Goal: Check status: Check status

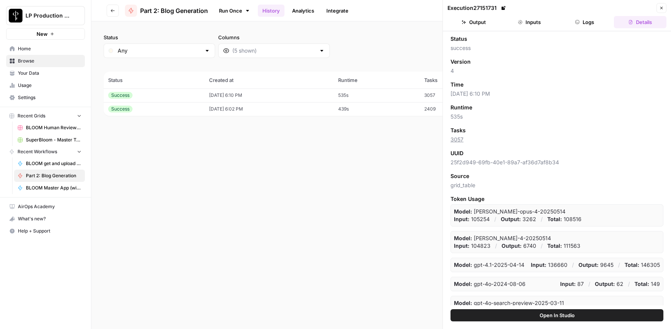
click at [509, 8] on icon "button" at bounding box center [661, 8] width 5 height 5
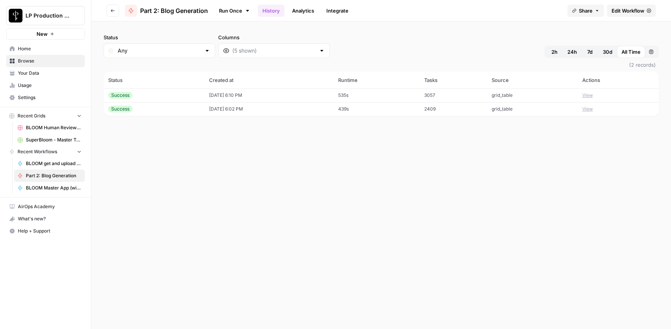
click at [171, 96] on div "Success" at bounding box center [154, 95] width 92 height 7
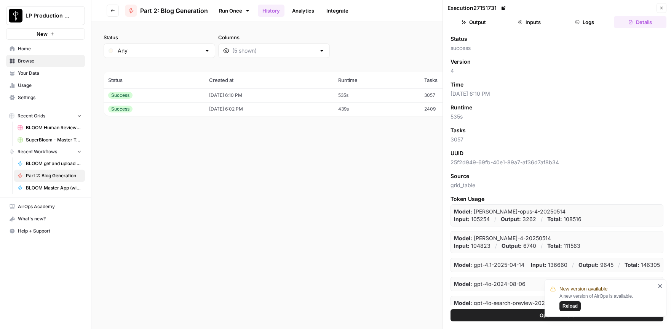
click at [509, 27] on button "Logs" at bounding box center [585, 22] width 53 height 12
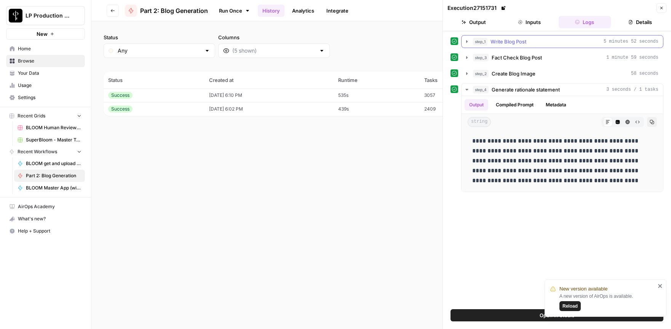
click at [466, 42] on icon "button" at bounding box center [467, 41] width 2 height 3
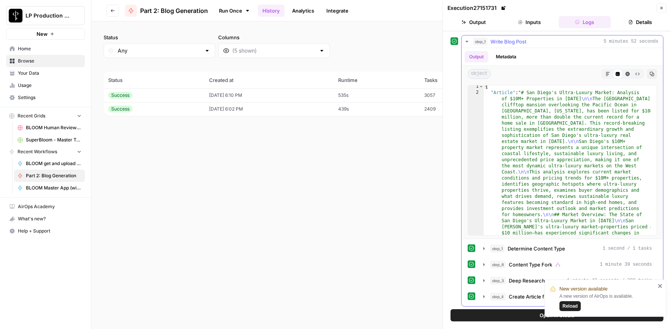
scroll to position [1, 0]
click at [468, 42] on icon "button" at bounding box center [467, 41] width 6 height 6
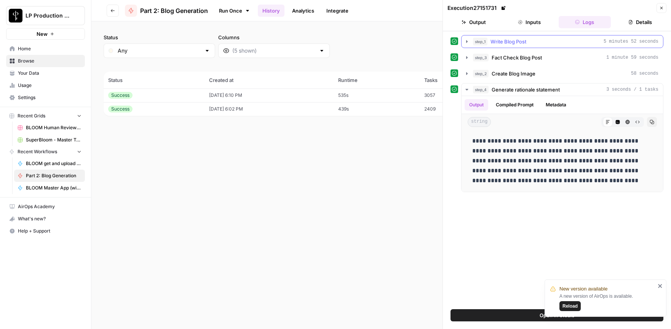
click at [466, 42] on icon "button" at bounding box center [467, 41] width 2 height 3
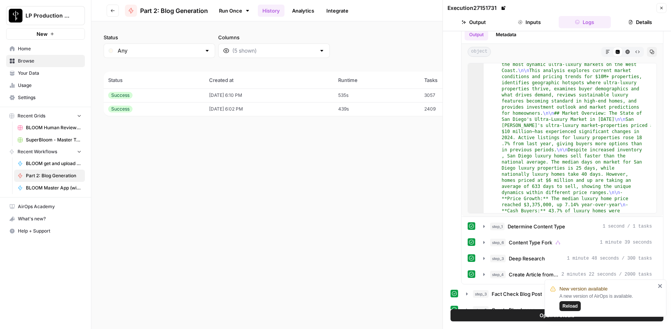
scroll to position [120, 0]
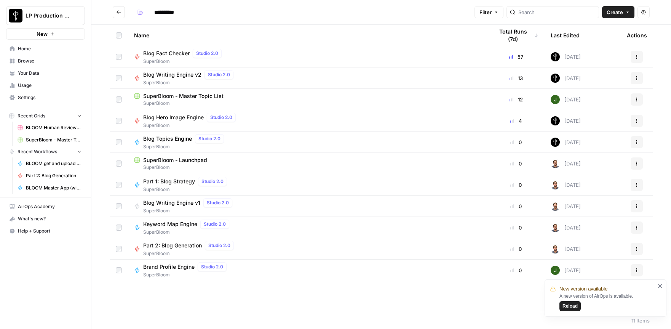
click at [178, 74] on span "Blog Writing Engine v2" at bounding box center [172, 75] width 58 height 8
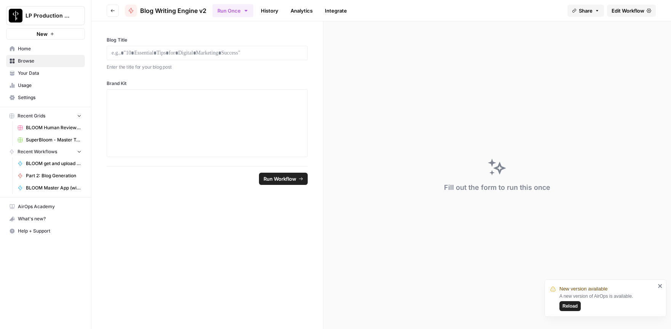
click at [276, 11] on link "History" at bounding box center [269, 11] width 27 height 12
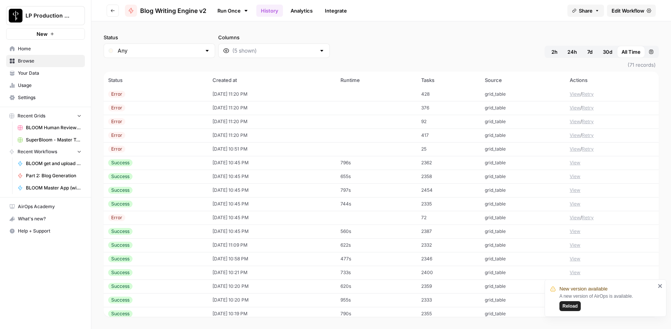
scroll to position [300, 0]
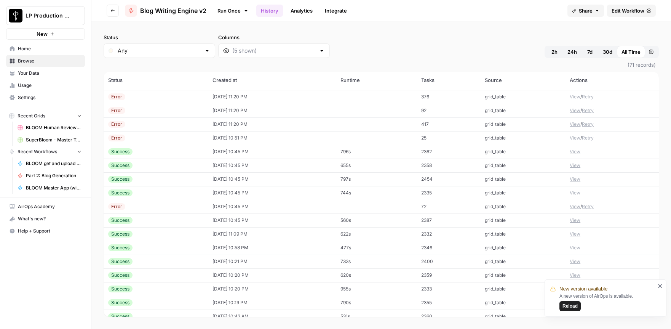
click at [280, 152] on td "[DATE] 10:45 PM" at bounding box center [272, 152] width 128 height 14
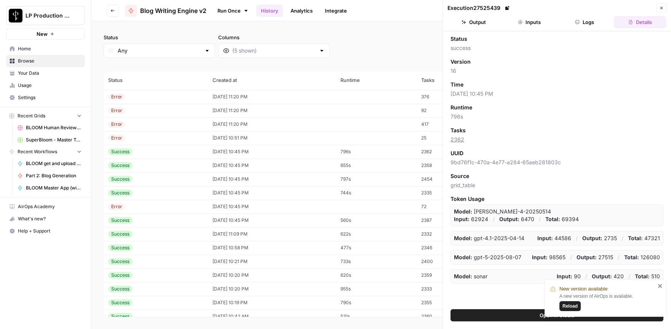
click at [588, 18] on button "Logs" at bounding box center [585, 22] width 53 height 12
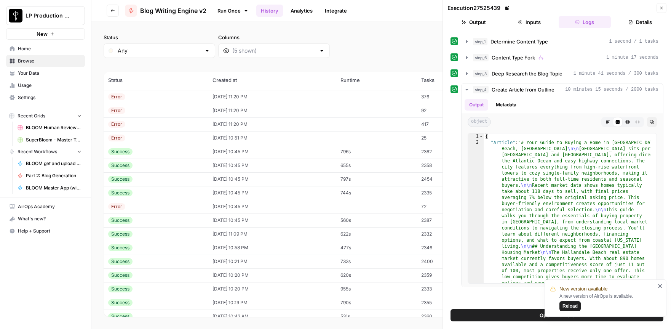
click at [292, 168] on td "[DATE] 10:45 PM" at bounding box center [272, 165] width 128 height 14
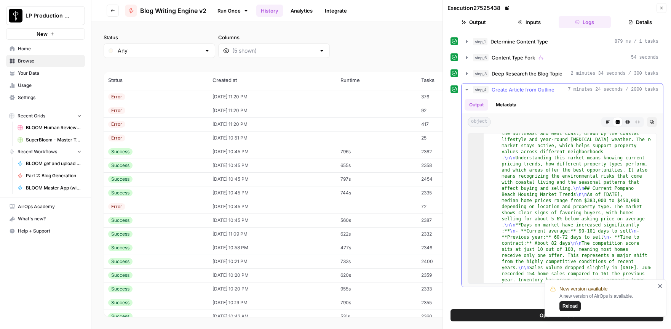
scroll to position [181, 0]
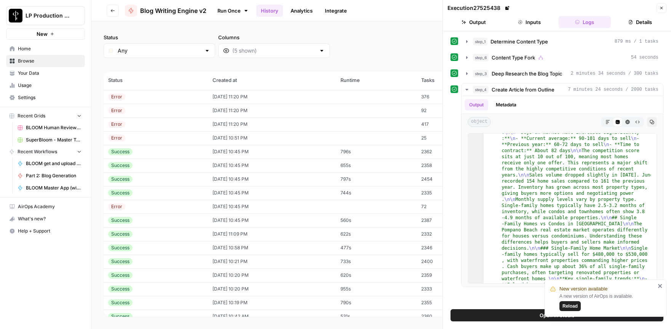
click at [662, 285] on icon "close" at bounding box center [660, 286] width 5 height 6
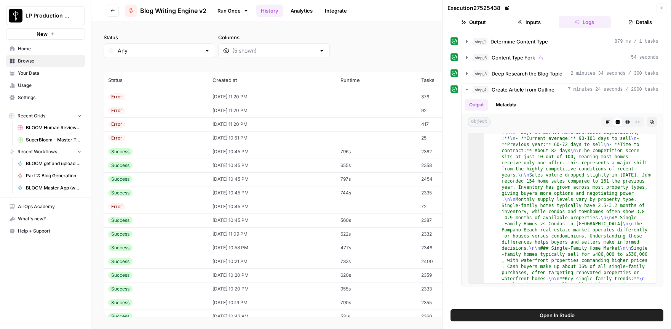
click at [209, 260] on td "[DATE] 10:21 PM" at bounding box center [272, 261] width 128 height 14
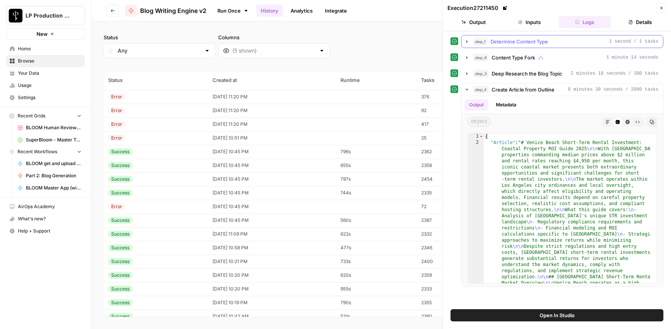
click at [508, 45] on button "step_1 Determine Content Type 1 second / 1 tasks" at bounding box center [562, 41] width 201 height 12
